Goal: Use online tool/utility: Utilize a website feature to perform a specific function

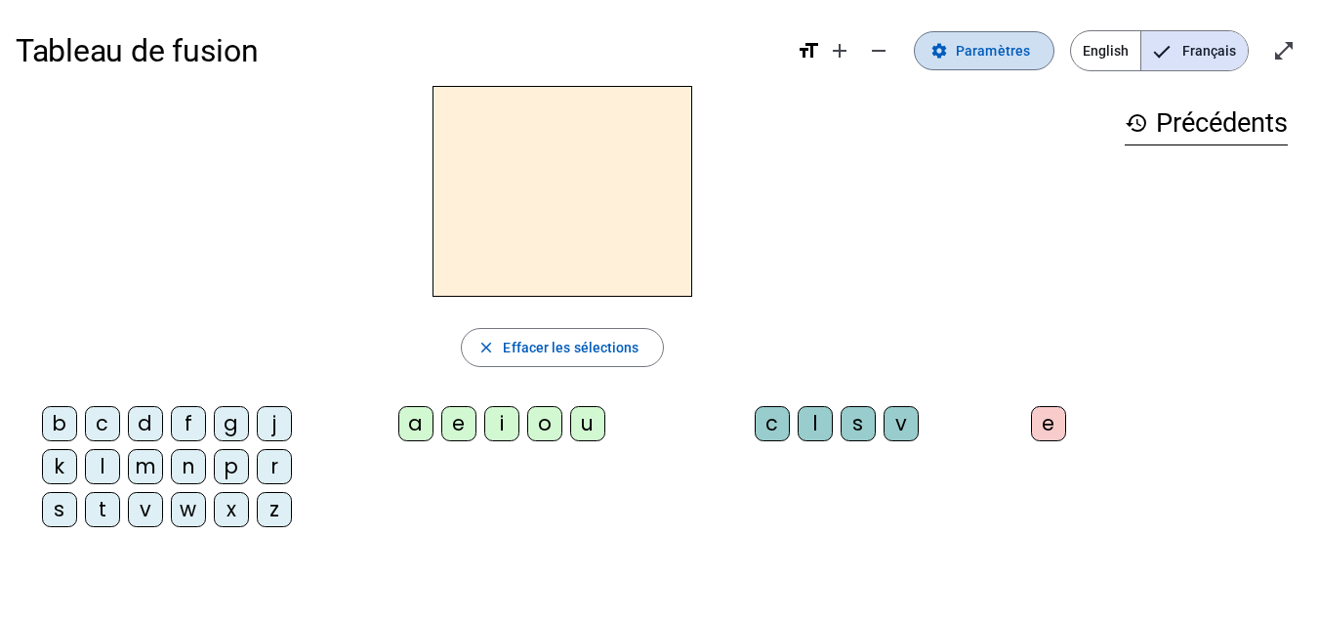
click at [1011, 62] on span at bounding box center [983, 50] width 139 height 47
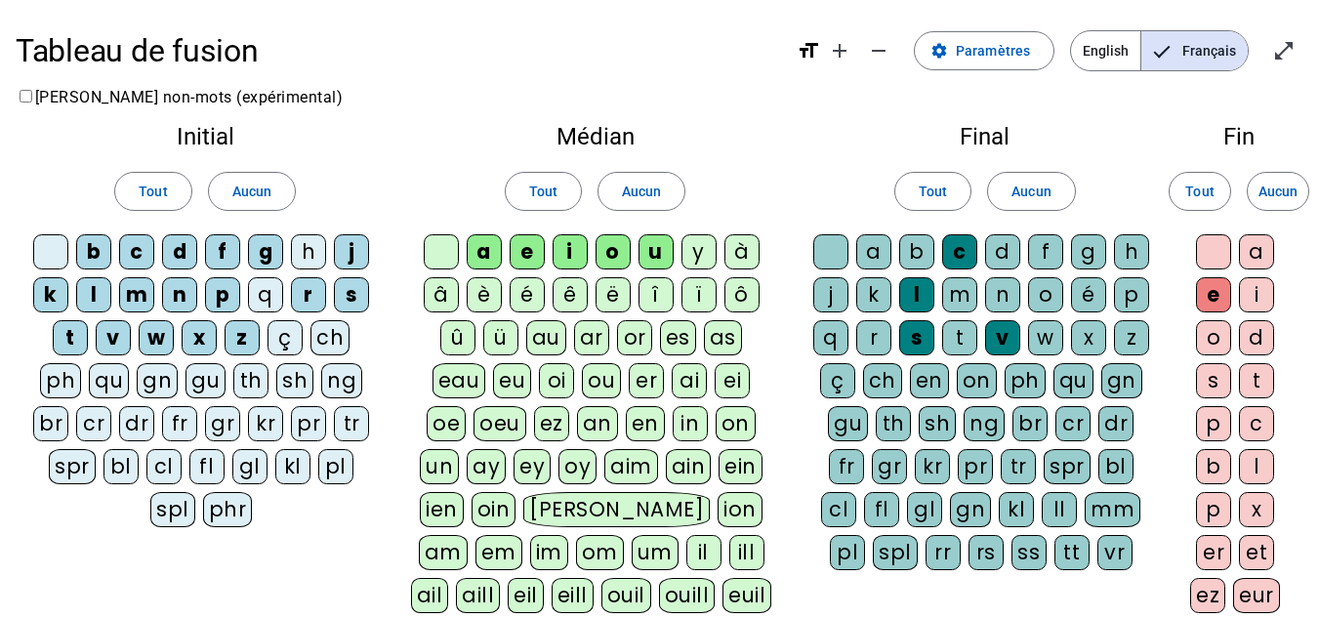
click at [447, 282] on div "â" at bounding box center [441, 294] width 35 height 35
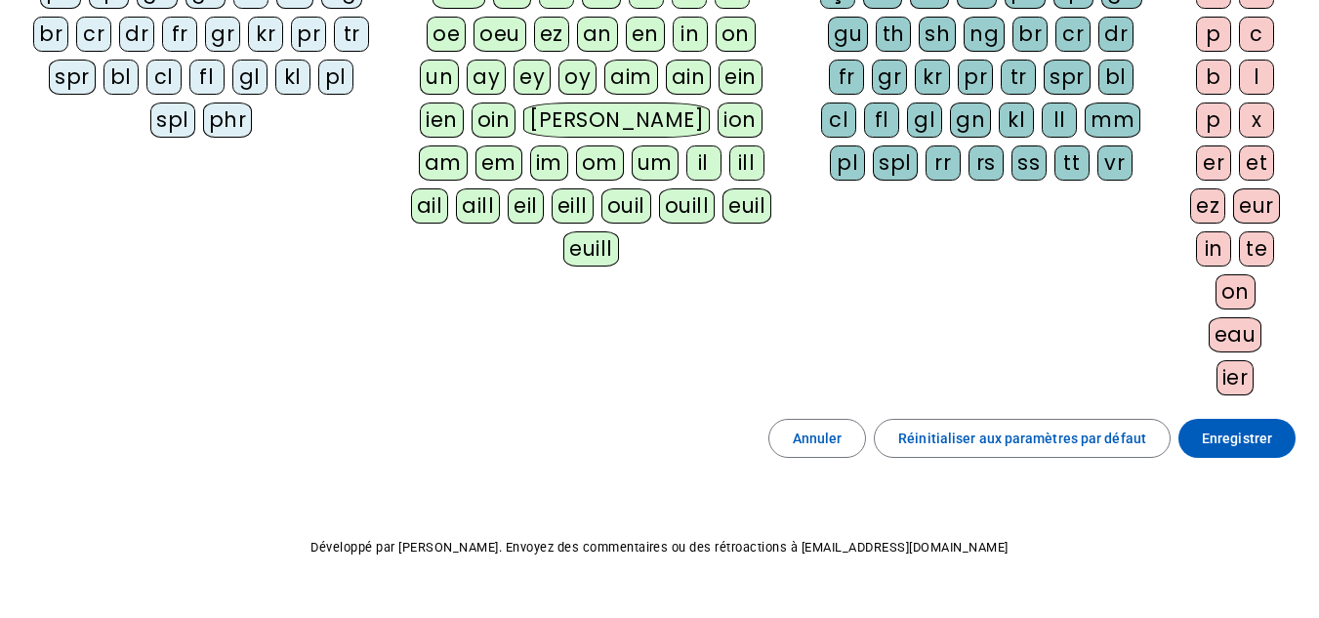
scroll to position [434, 0]
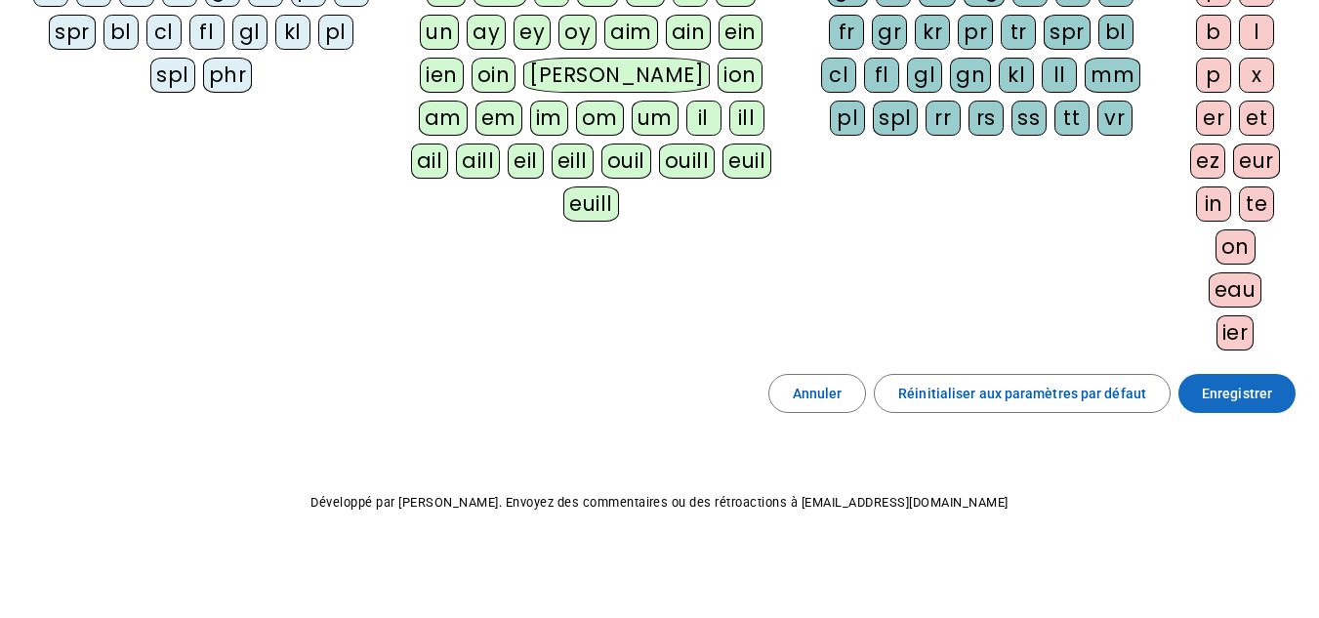
click at [1254, 400] on span "Enregistrer" at bounding box center [1236, 393] width 70 height 23
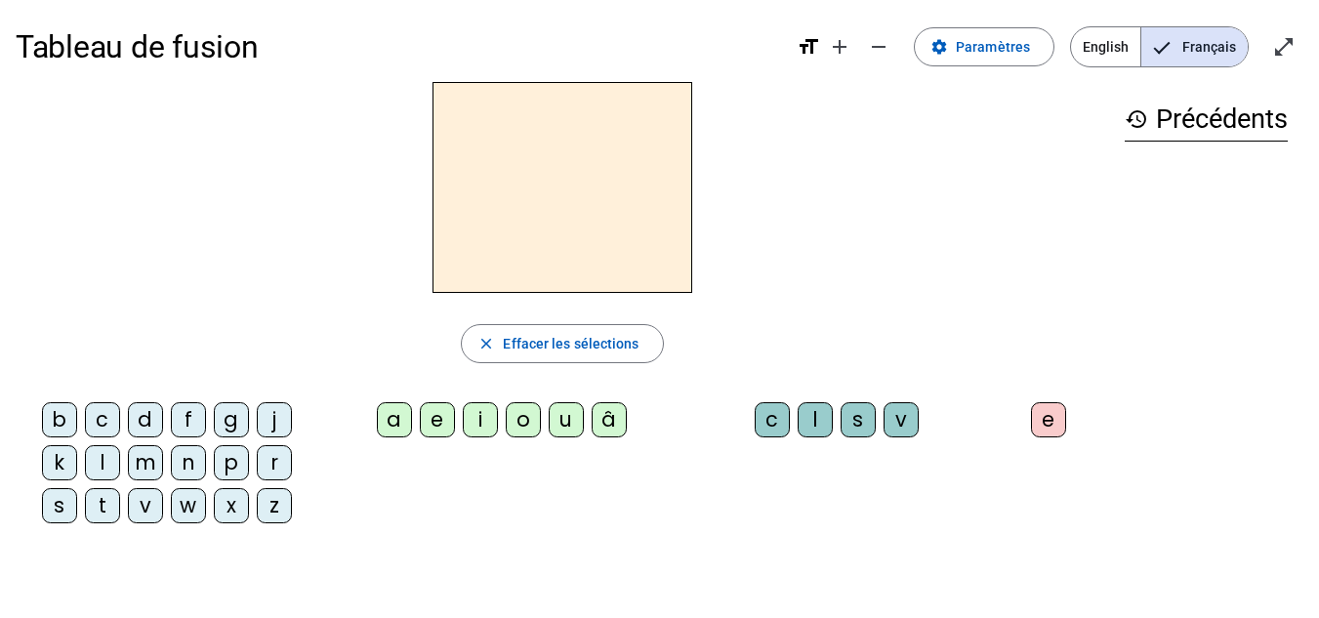
scroll to position [3, 0]
click at [1019, 39] on span "Paramètres" at bounding box center [992, 47] width 74 height 23
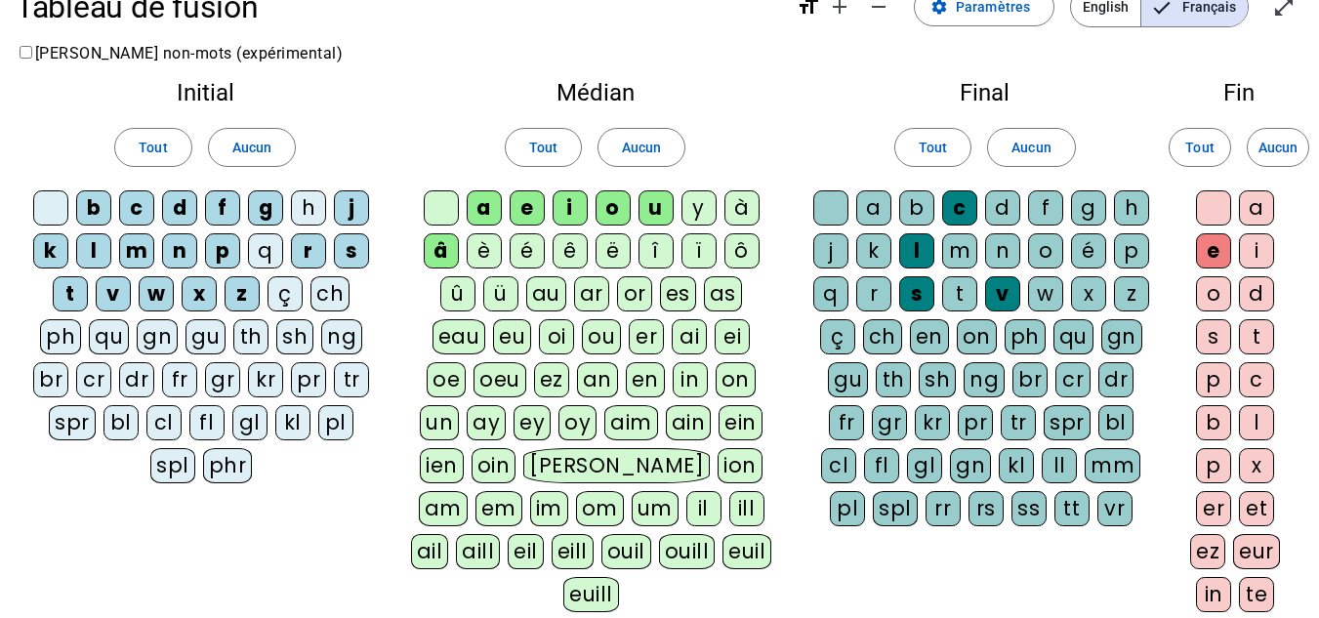
scroll to position [43, 0]
click at [993, 247] on div "n" at bounding box center [1002, 251] width 35 height 35
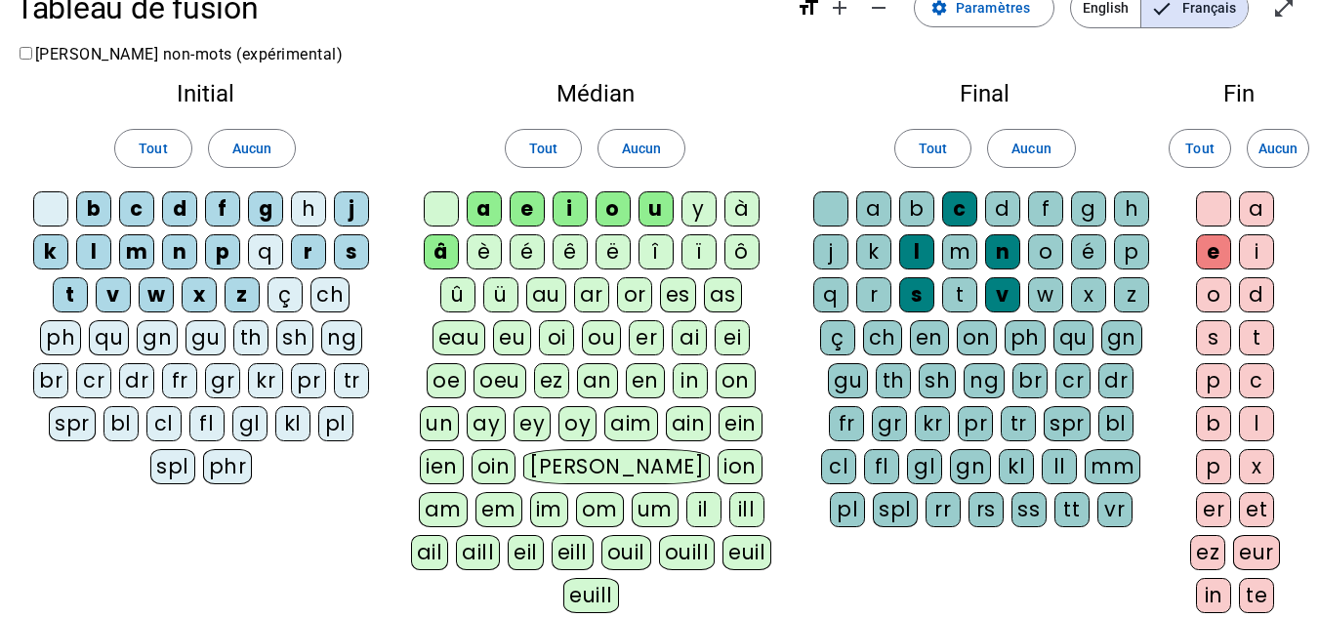
click at [965, 242] on div "m" at bounding box center [959, 251] width 35 height 35
click at [832, 206] on div at bounding box center [830, 208] width 35 height 35
click at [442, 208] on div at bounding box center [441, 208] width 35 height 35
click at [38, 207] on div at bounding box center [50, 208] width 35 height 35
click at [1214, 207] on div at bounding box center [1213, 208] width 35 height 35
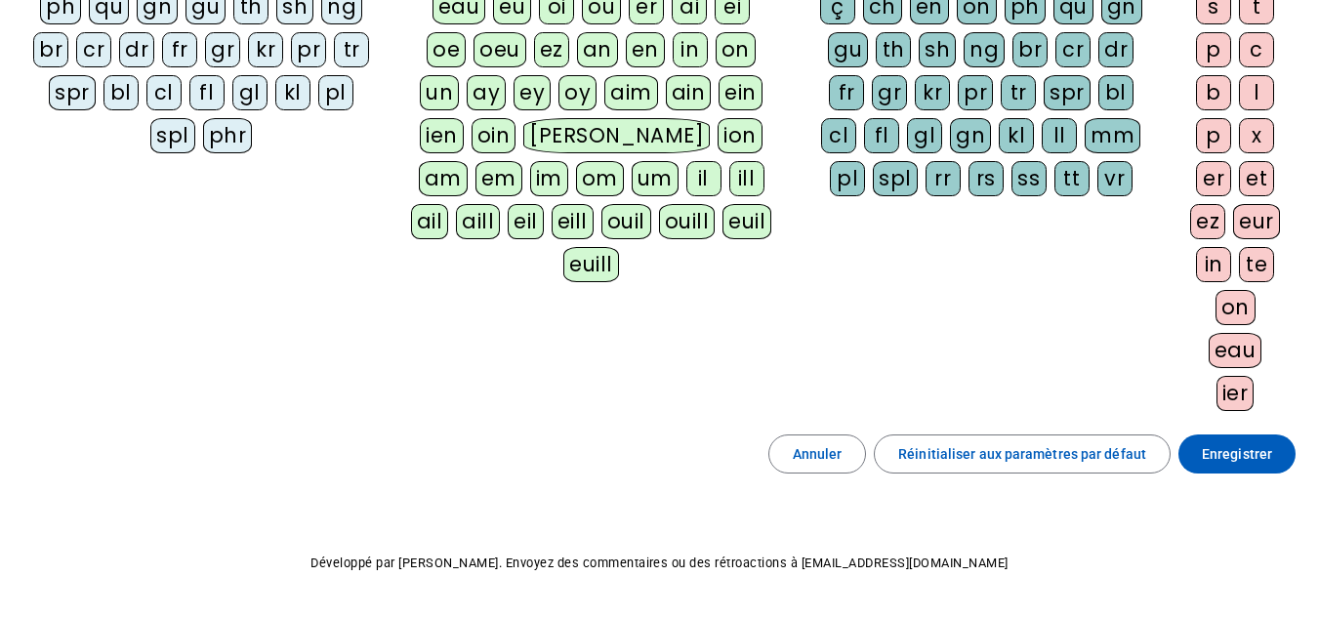
scroll to position [434, 0]
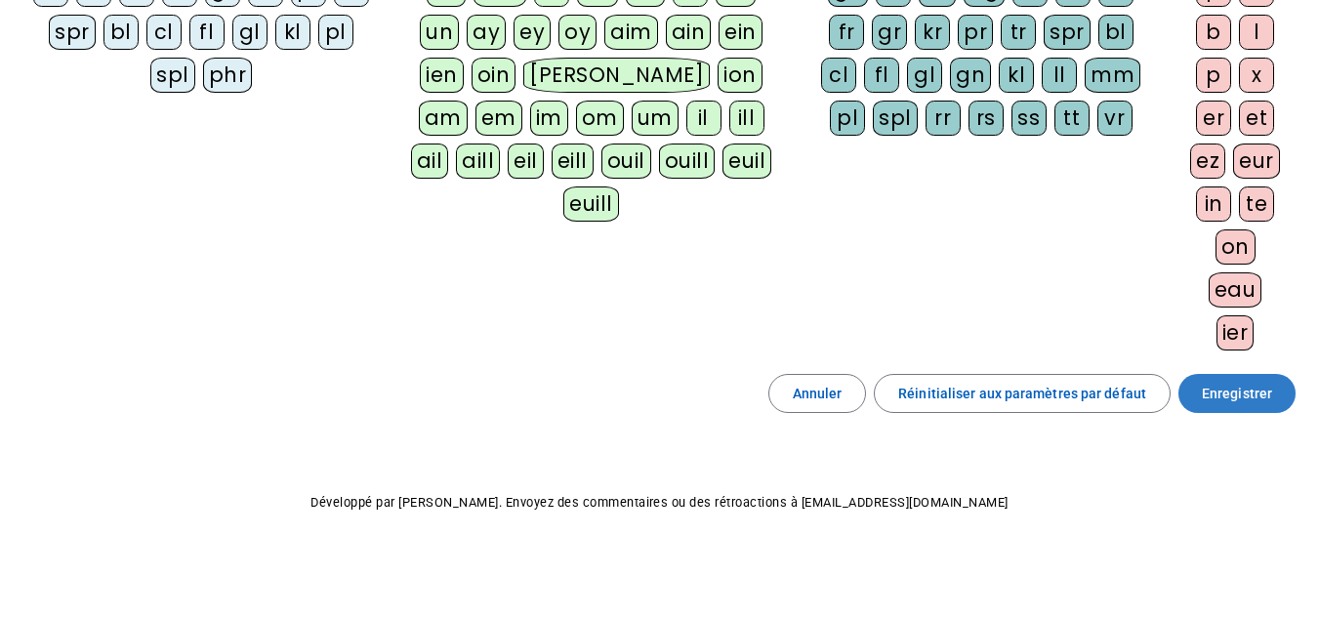
click at [1265, 399] on span "Enregistrer" at bounding box center [1236, 393] width 70 height 23
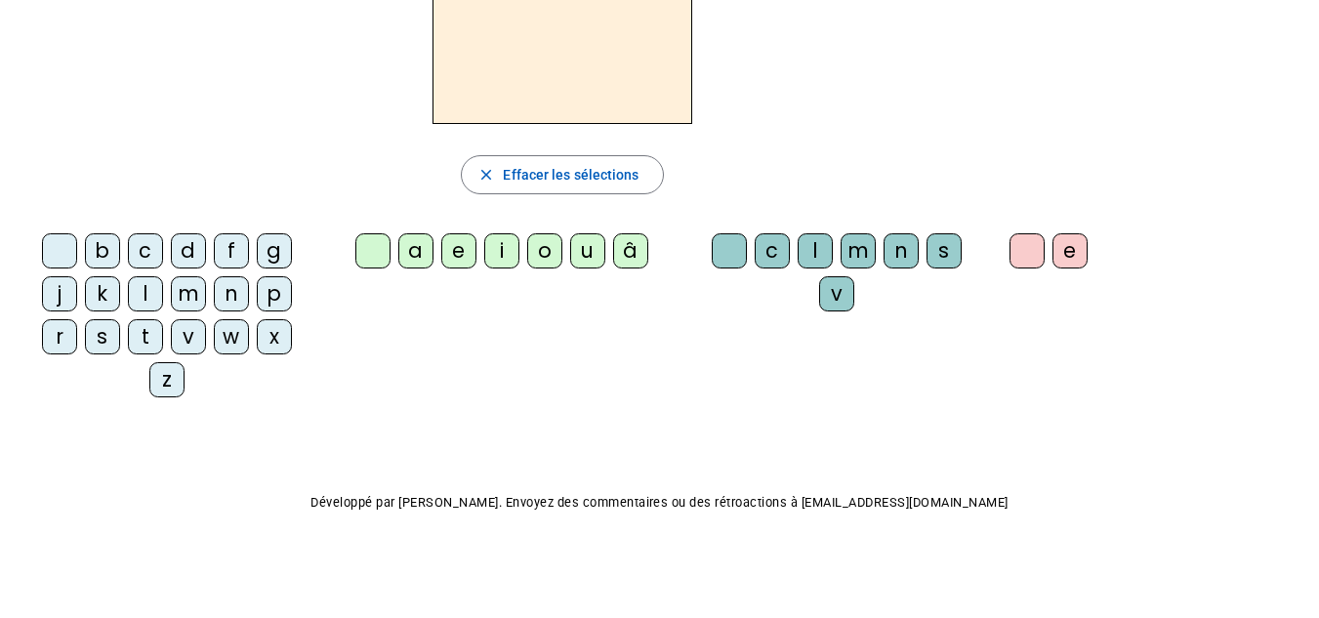
click at [627, 242] on div "â" at bounding box center [630, 250] width 35 height 35
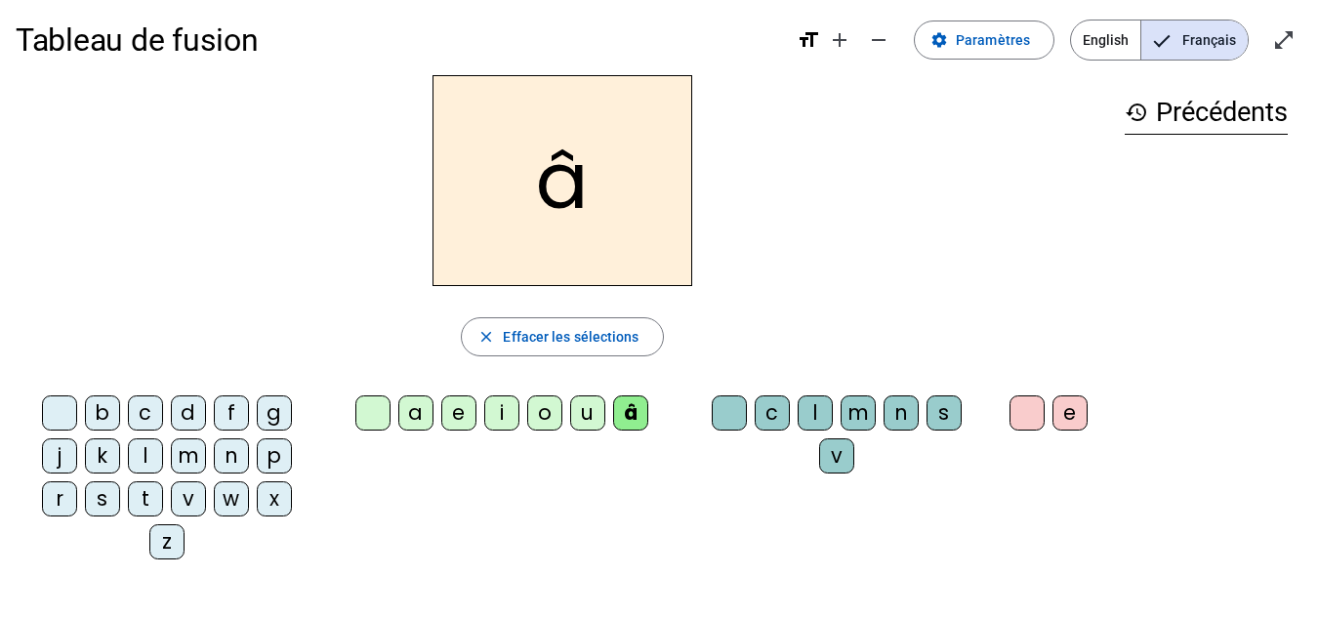
scroll to position [10, 0]
click at [914, 411] on div "n" at bounding box center [900, 413] width 35 height 35
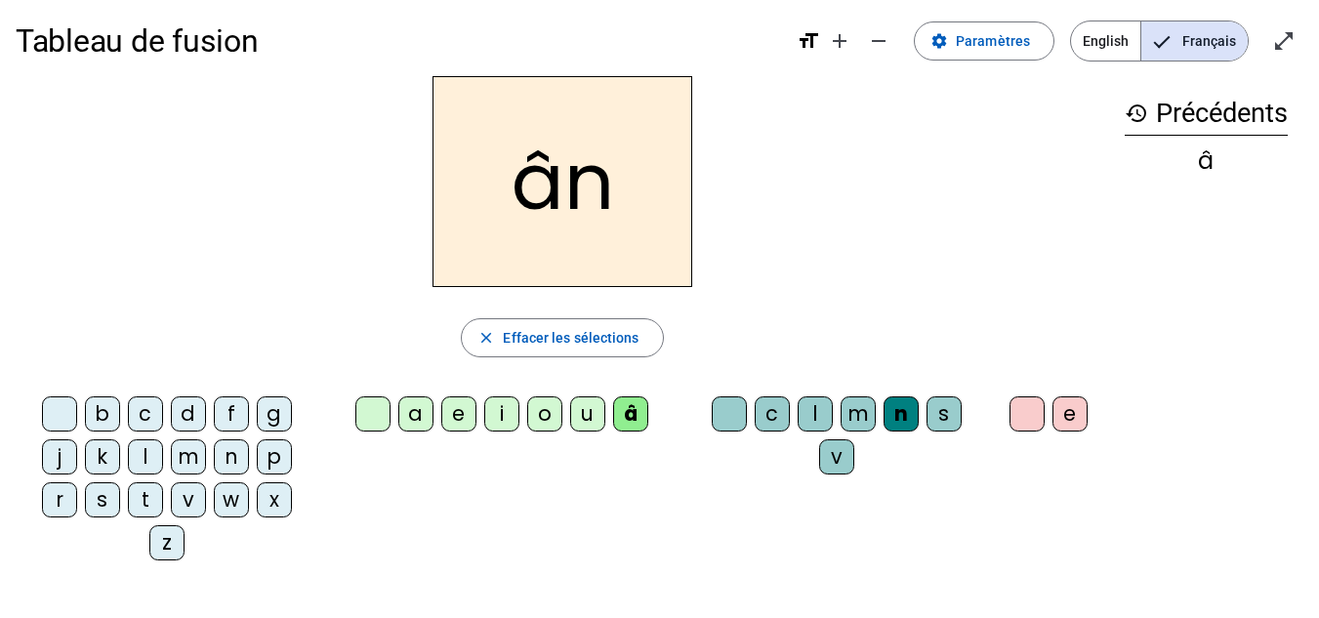
click at [1073, 417] on div "e" at bounding box center [1069, 413] width 35 height 35
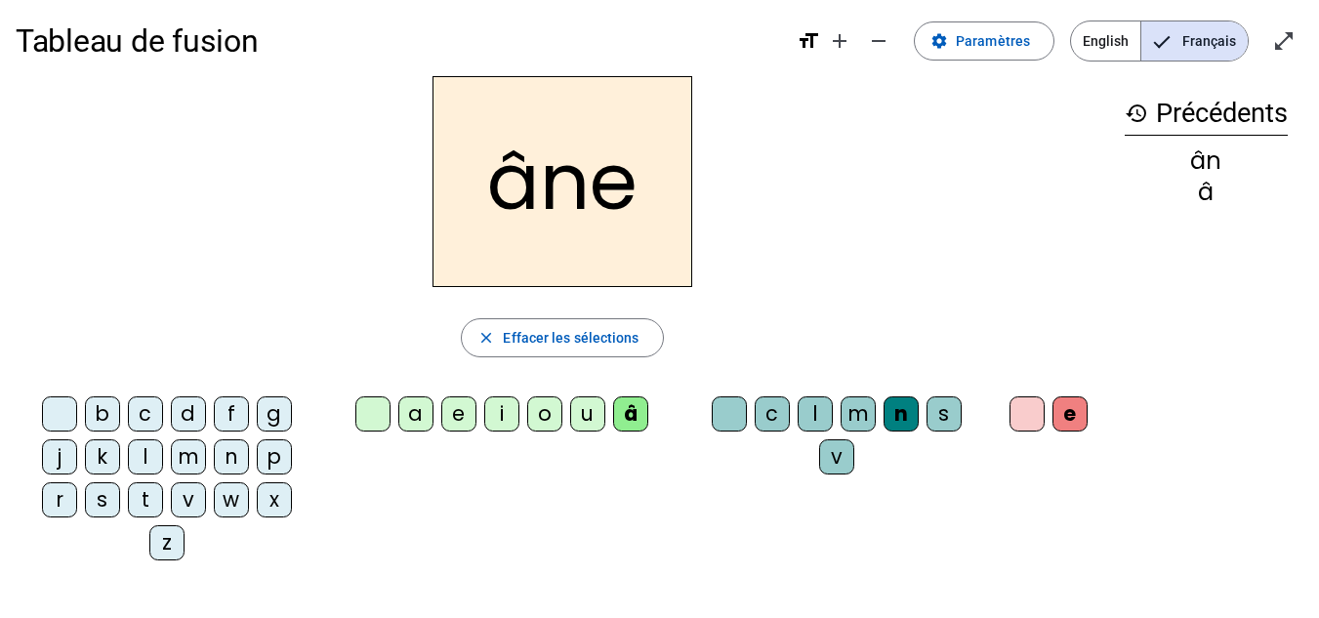
click at [863, 416] on div "m" at bounding box center [857, 413] width 35 height 35
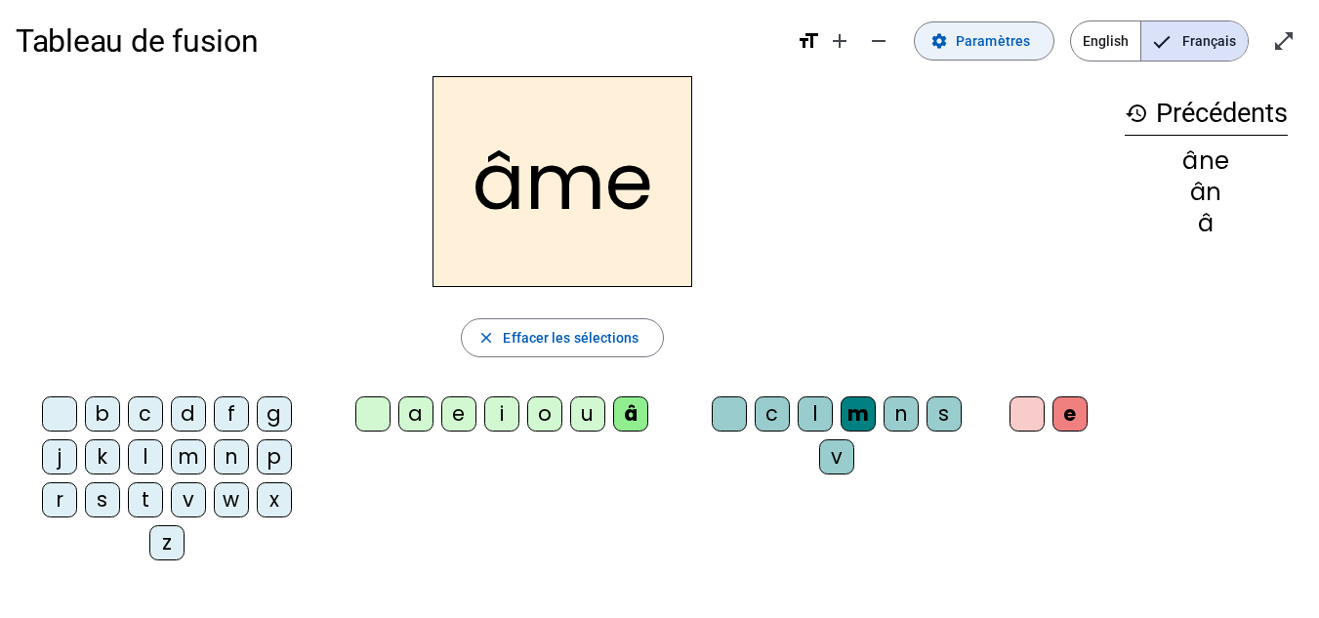
click at [990, 40] on span "Paramètres" at bounding box center [992, 40] width 74 height 23
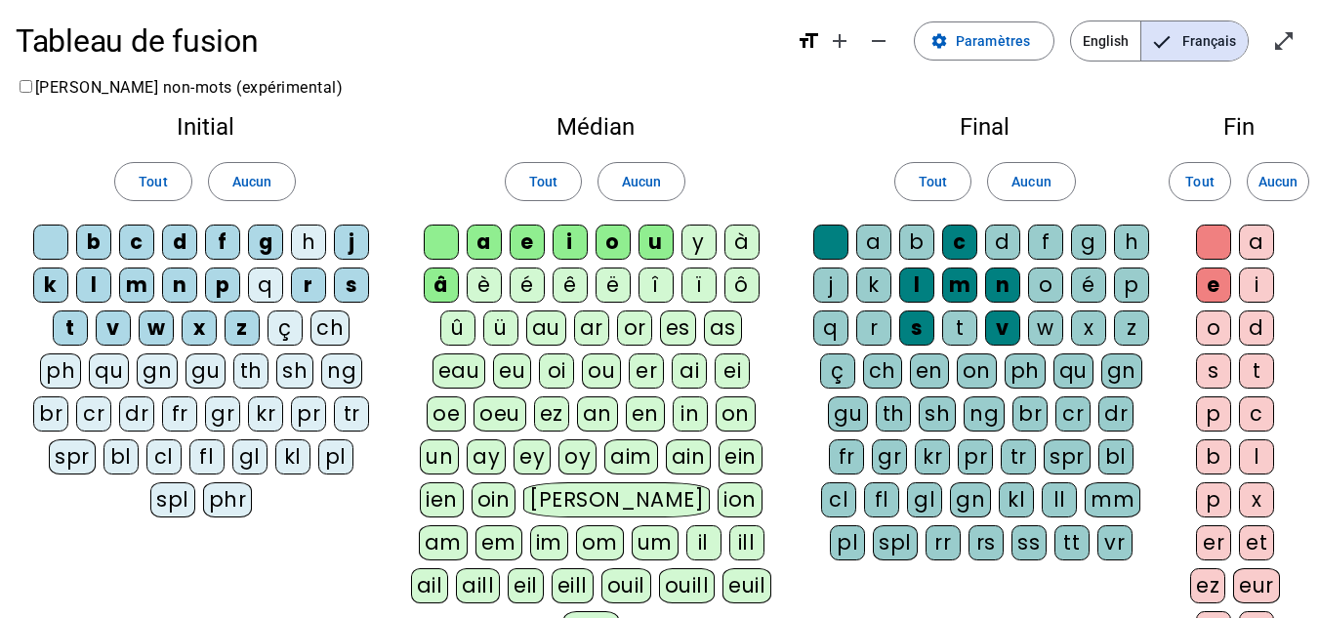
click at [1095, 243] on div "g" at bounding box center [1088, 241] width 35 height 35
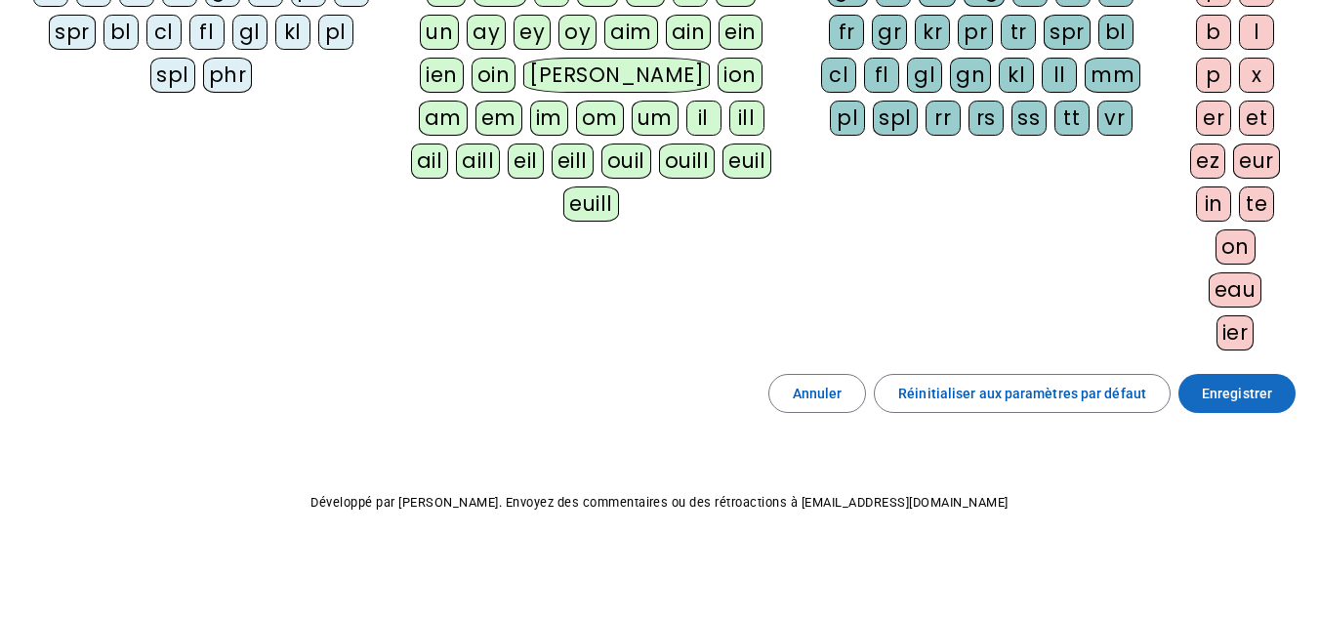
click at [1247, 386] on span "Enregistrer" at bounding box center [1236, 393] width 70 height 23
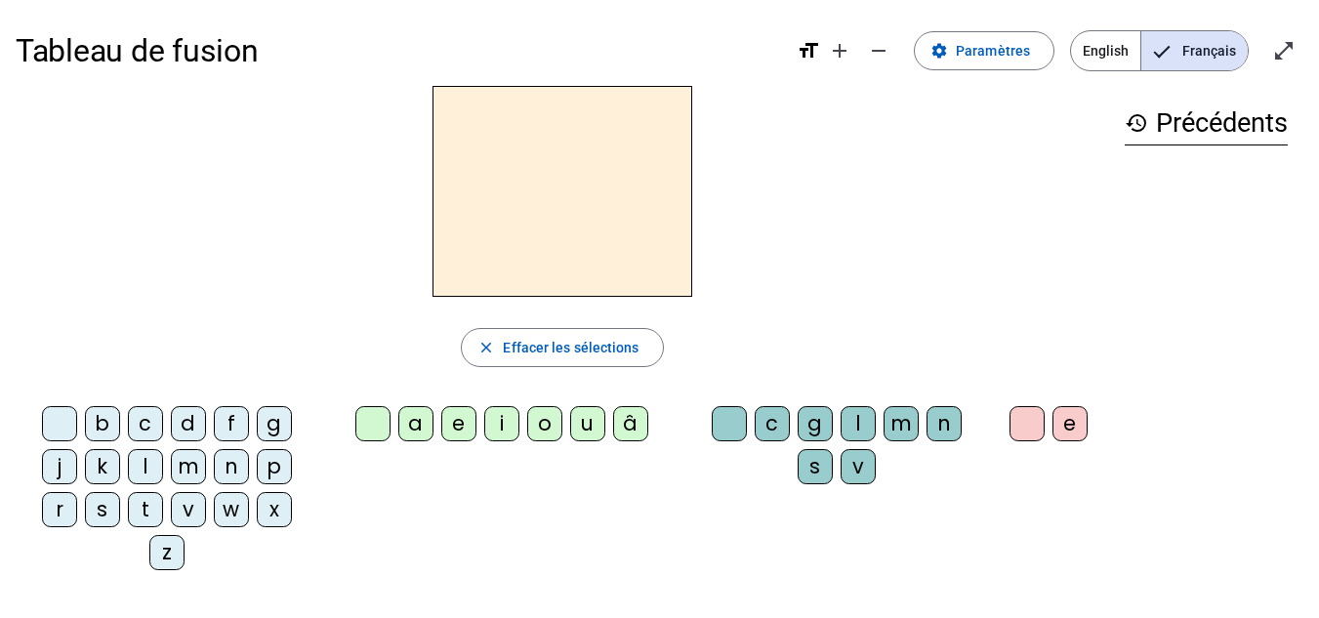
click at [627, 426] on div "â" at bounding box center [630, 423] width 35 height 35
click at [800, 423] on div "g" at bounding box center [814, 423] width 35 height 35
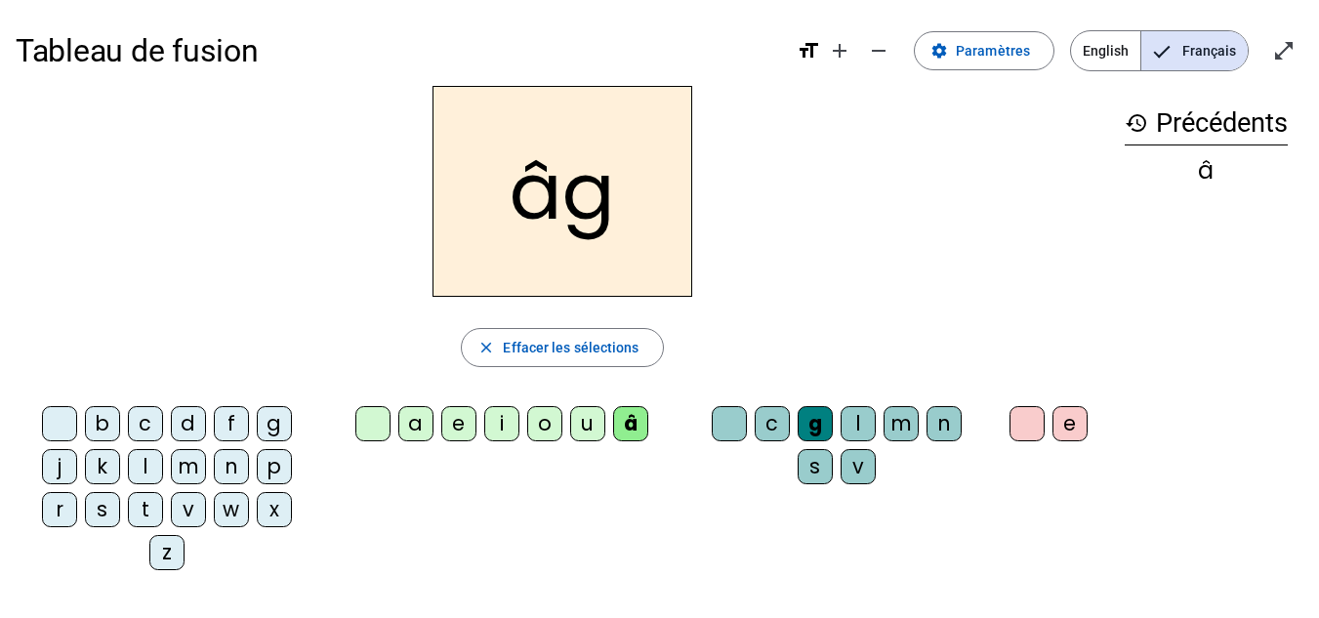
click at [1071, 425] on div "e" at bounding box center [1069, 423] width 35 height 35
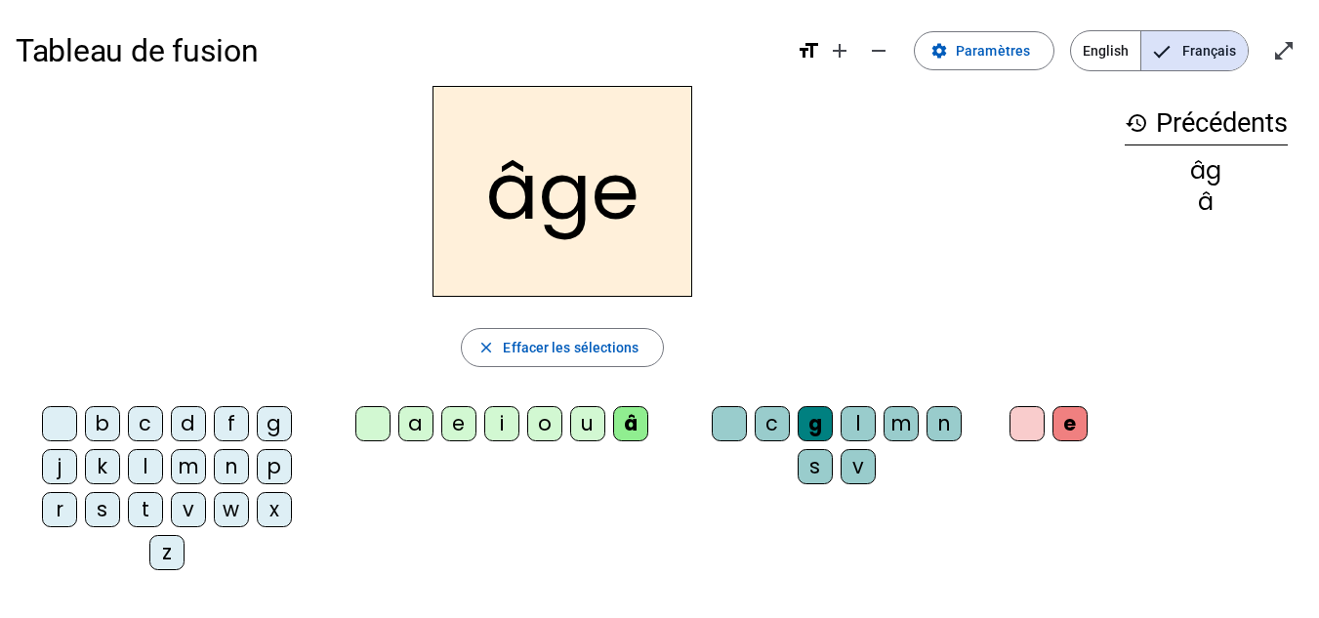
click at [377, 433] on div at bounding box center [372, 423] width 35 height 35
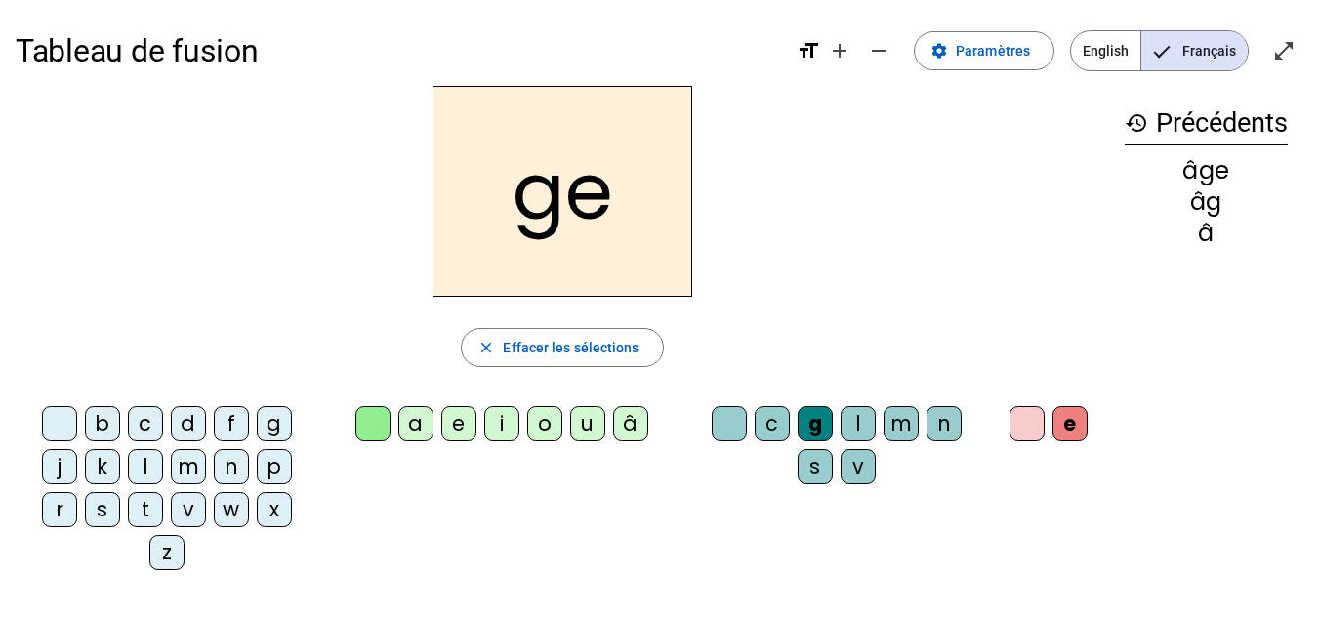
click at [723, 418] on div at bounding box center [728, 423] width 35 height 35
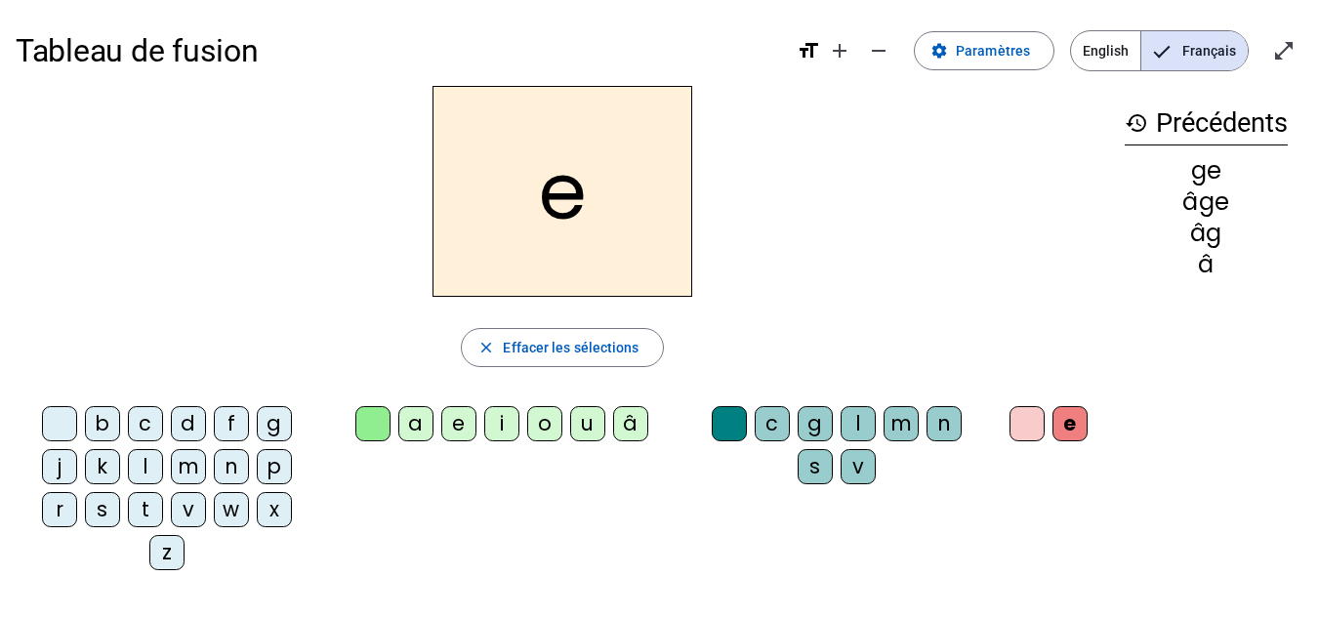
click at [1031, 408] on div at bounding box center [1026, 423] width 35 height 35
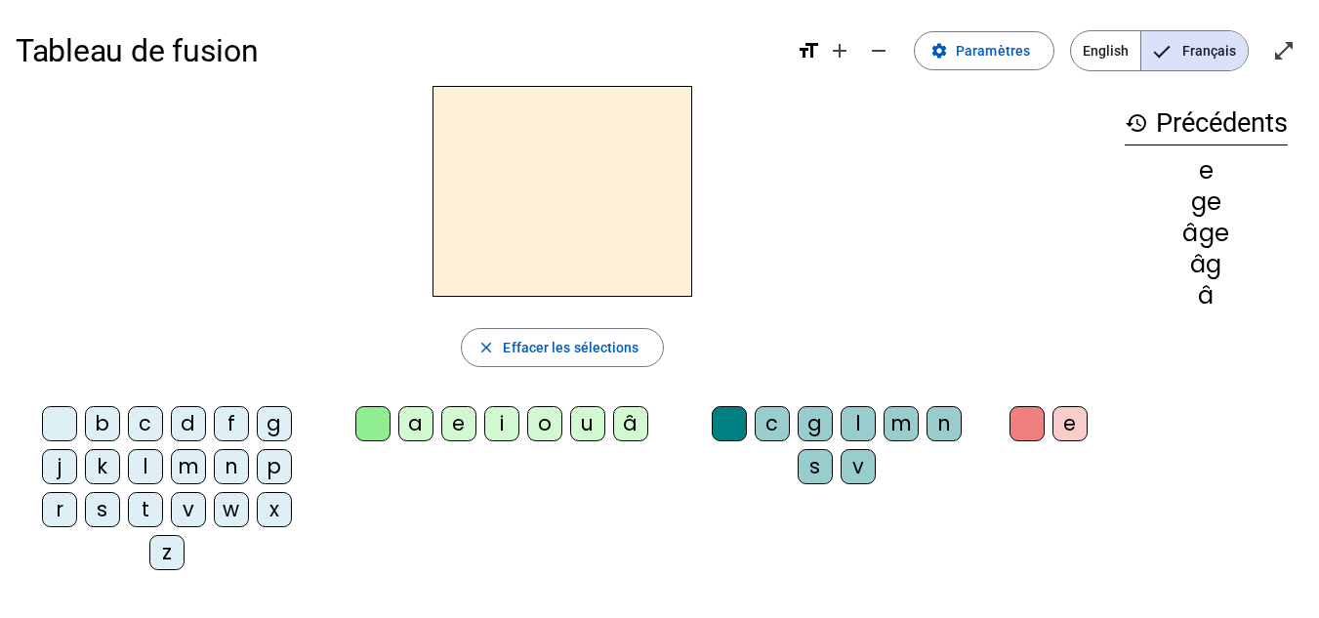
click at [265, 457] on div "p" at bounding box center [274, 466] width 35 height 35
click at [419, 419] on div "a" at bounding box center [415, 423] width 35 height 35
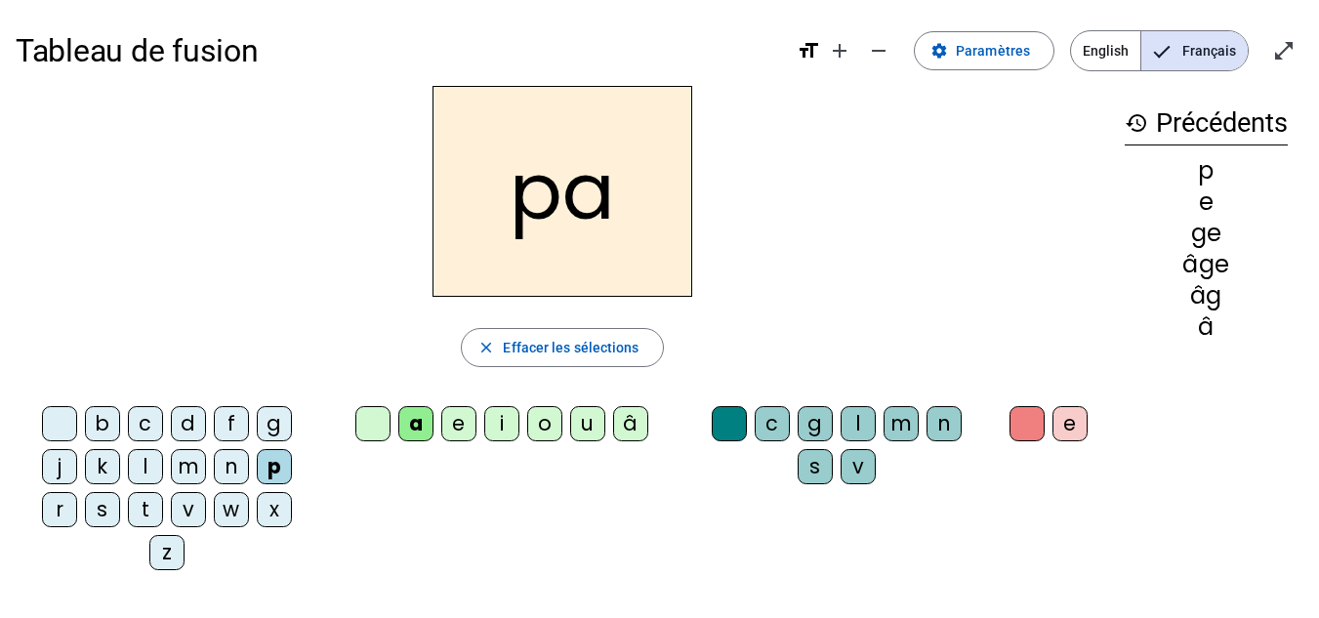
click at [809, 418] on div "g" at bounding box center [814, 423] width 35 height 35
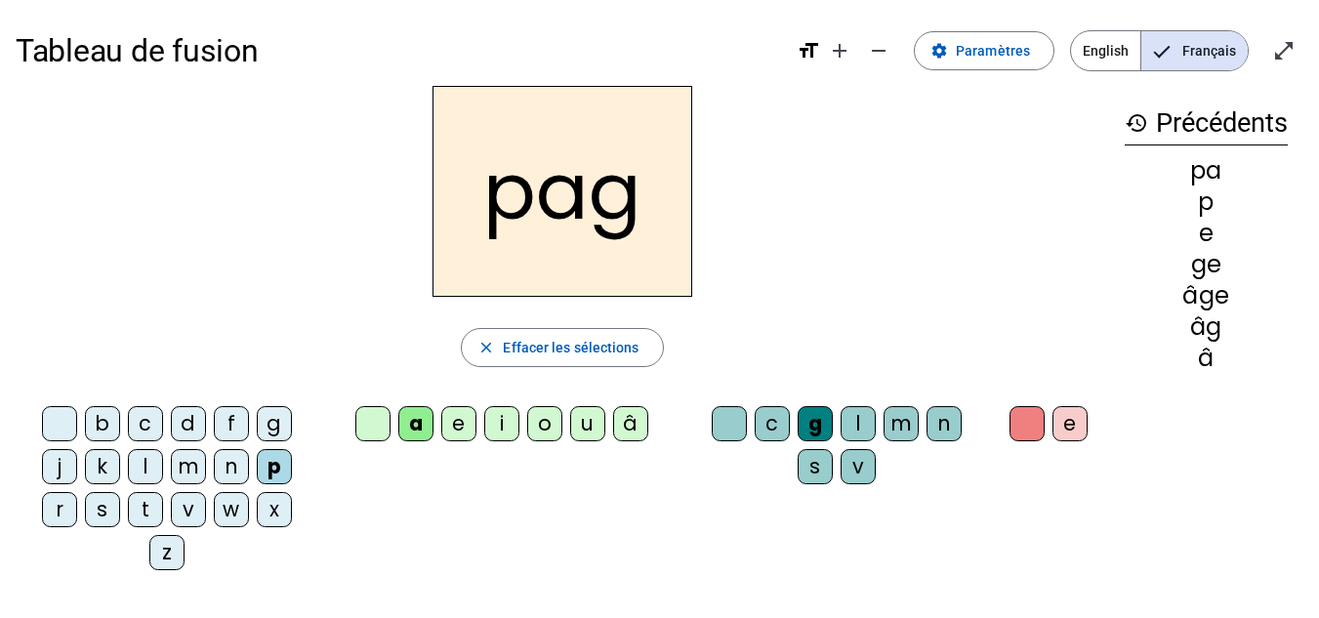
click at [1056, 423] on div "e" at bounding box center [1069, 423] width 35 height 35
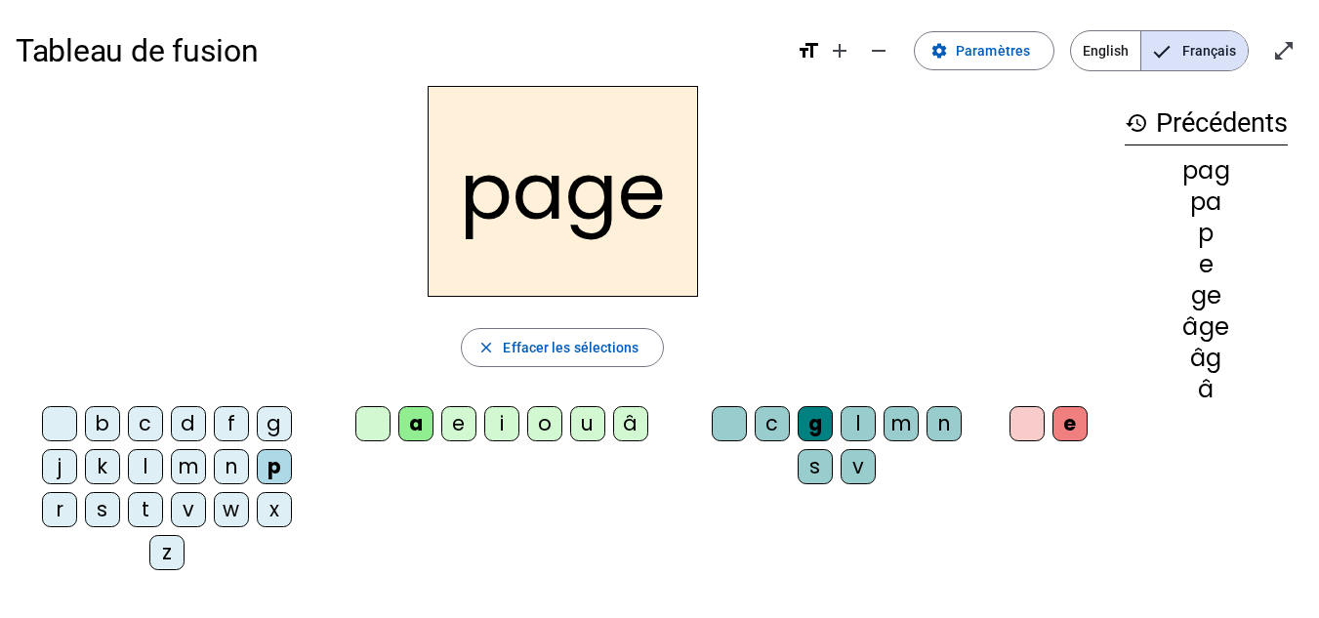
click at [113, 502] on div "s" at bounding box center [102, 509] width 35 height 35
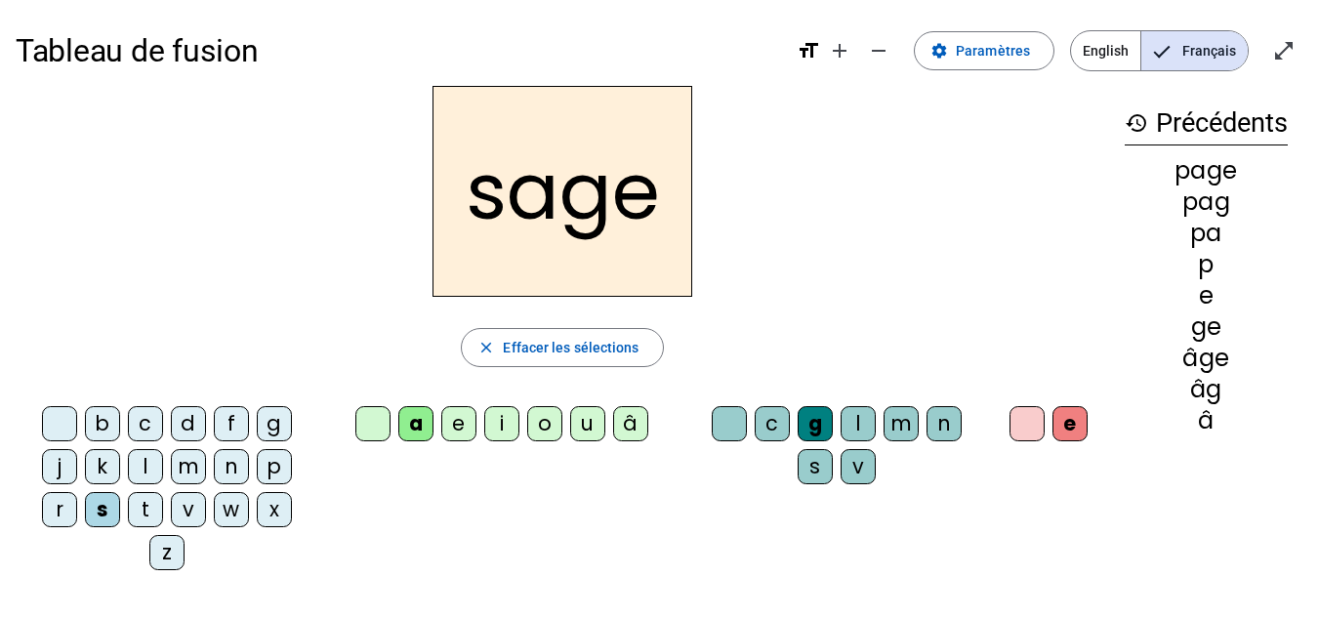
click at [227, 457] on div "n" at bounding box center [231, 466] width 35 height 35
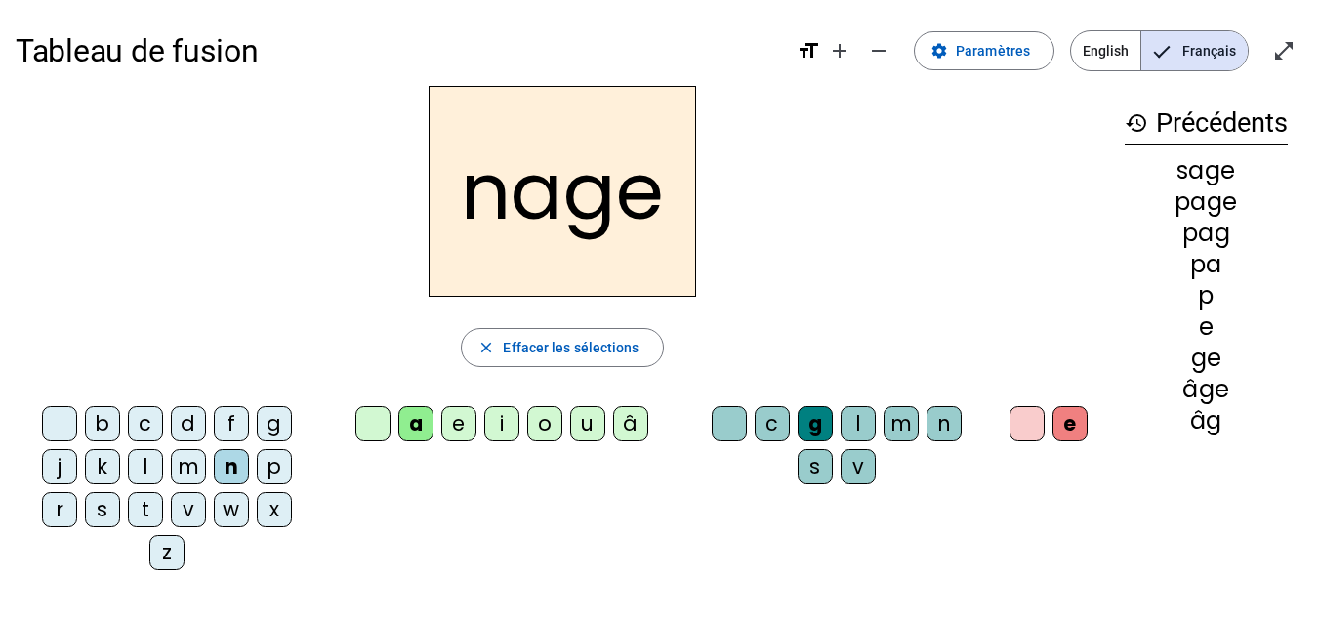
click at [188, 467] on div "m" at bounding box center [188, 466] width 35 height 35
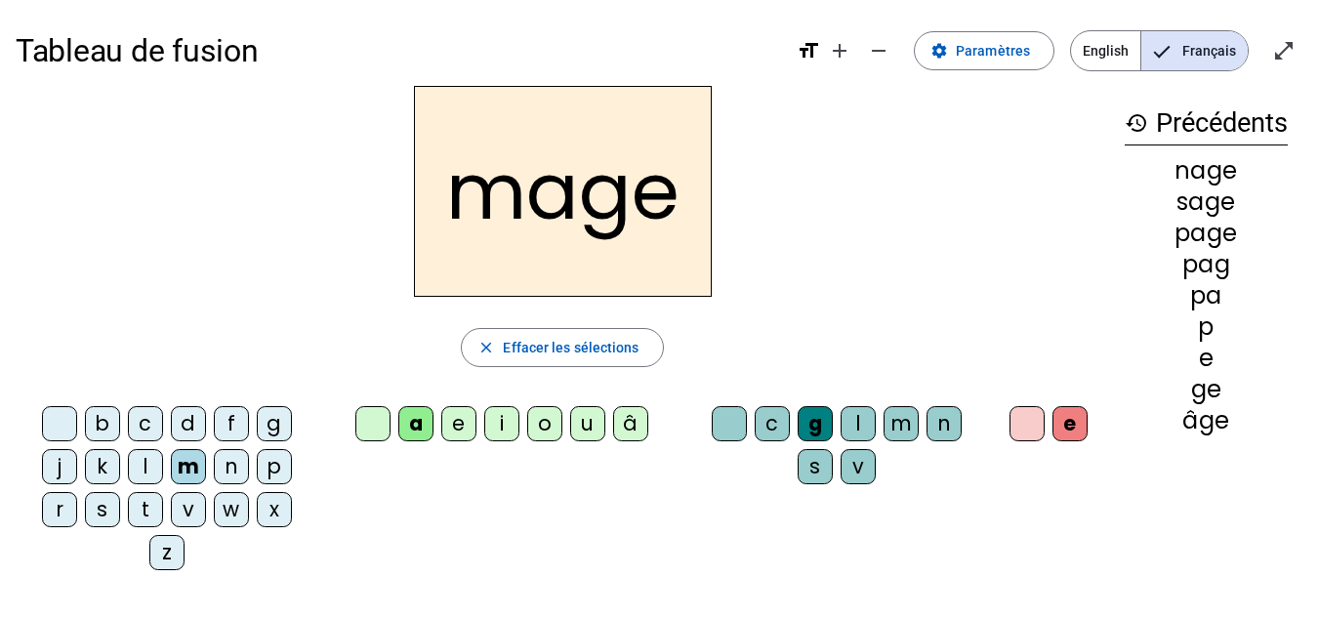
click at [588, 429] on div "u" at bounding box center [587, 423] width 35 height 35
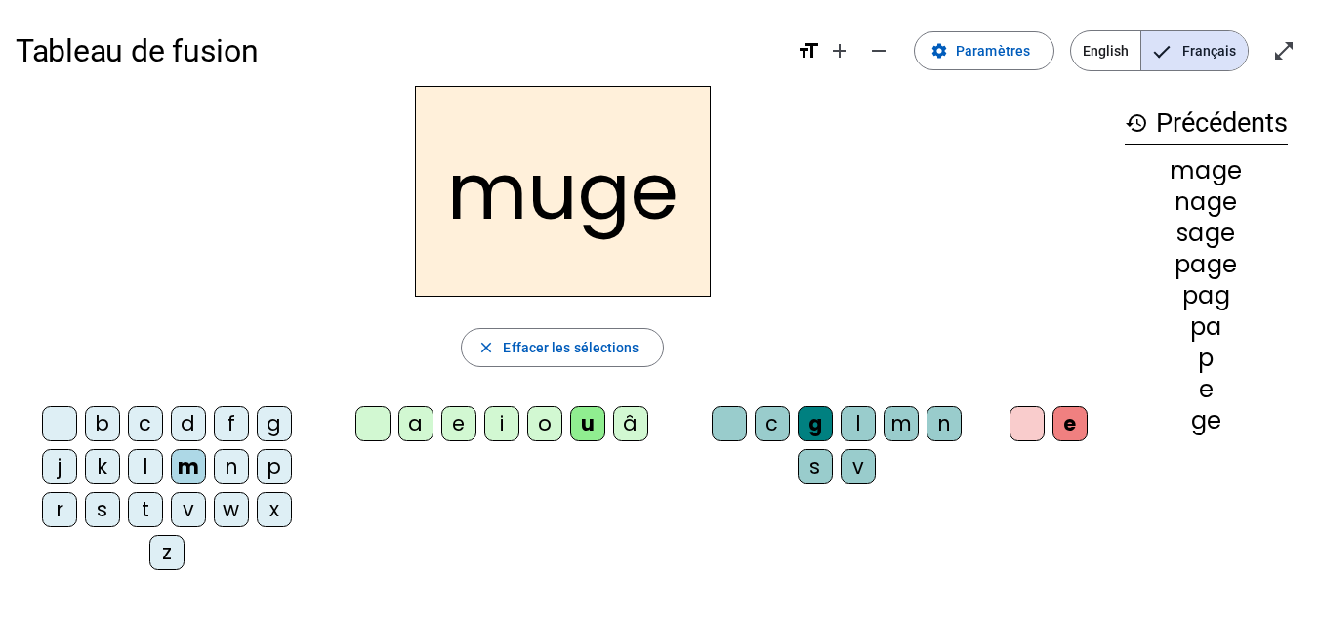
click at [146, 466] on div "l" at bounding box center [145, 466] width 35 height 35
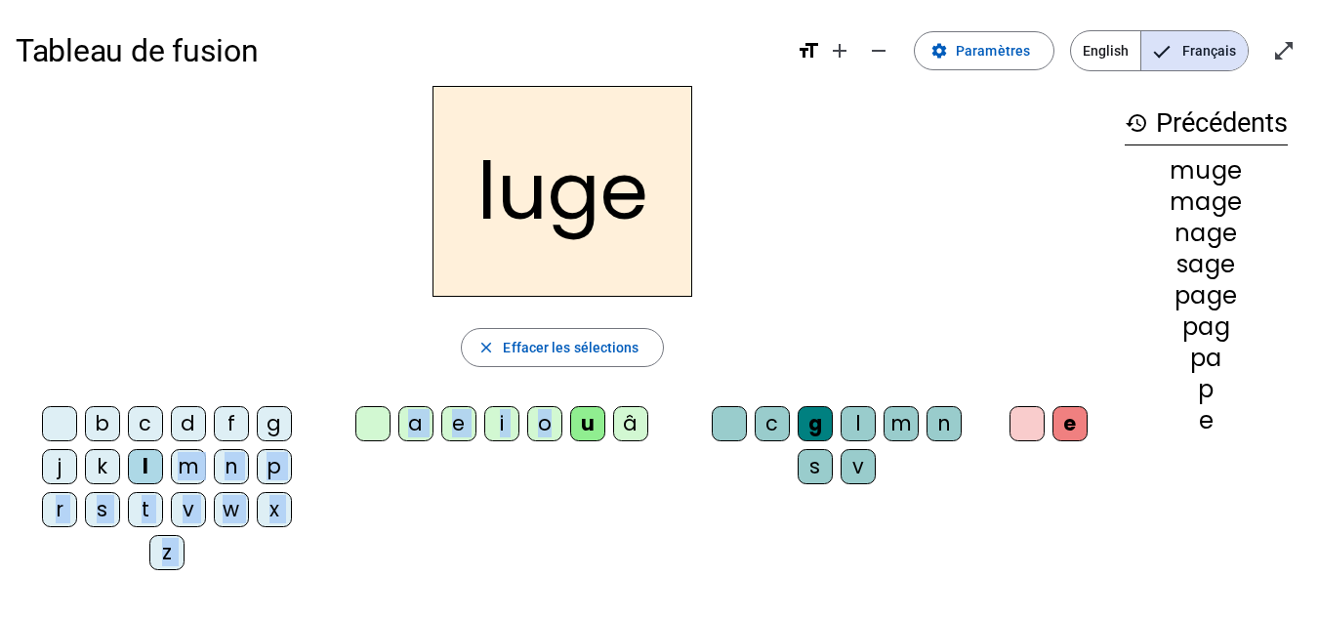
drag, startPoint x: 146, startPoint y: 466, endPoint x: 549, endPoint y: 418, distance: 405.9
click at [549, 418] on div "b c d f g j k l m n p r s t v w x z a e i o u â c g l m n s v e" at bounding box center [562, 491] width 1093 height 187
click at [549, 418] on div "o" at bounding box center [544, 423] width 35 height 35
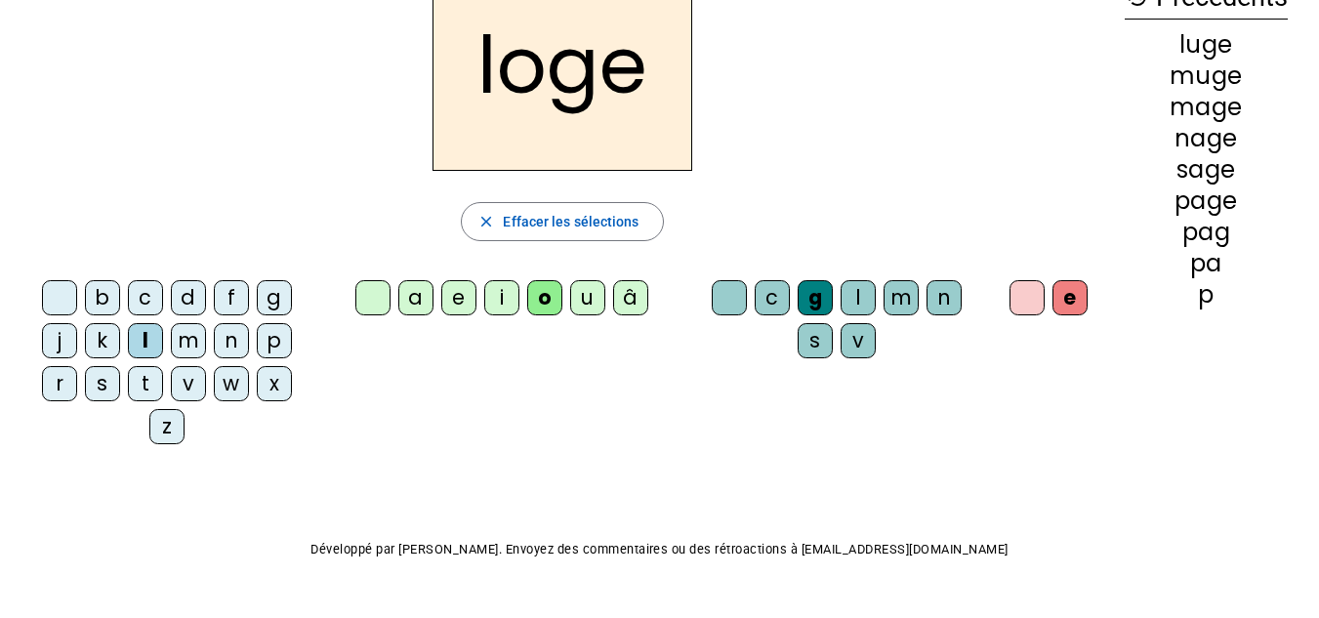
scroll to position [173, 0]
